Goal: Task Accomplishment & Management: Use online tool/utility

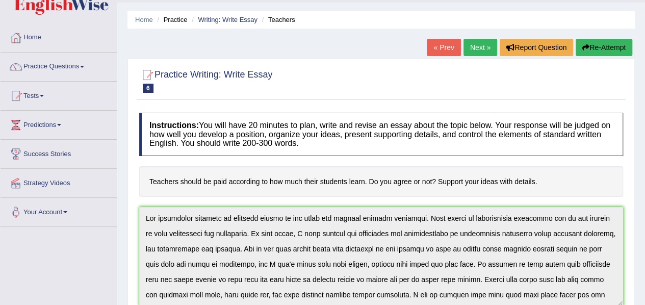
scroll to position [76, 0]
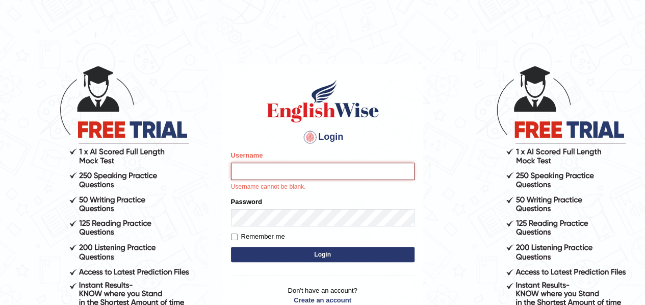
type input "samjoon"
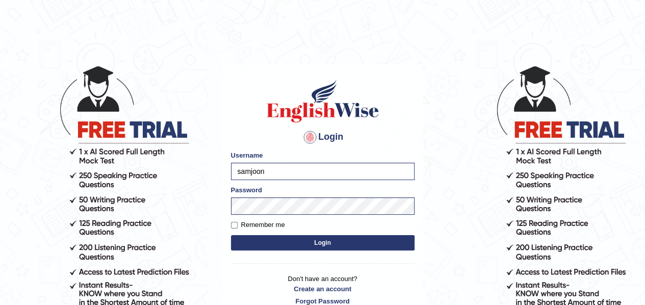
click at [309, 242] on button "Login" at bounding box center [323, 242] width 184 height 15
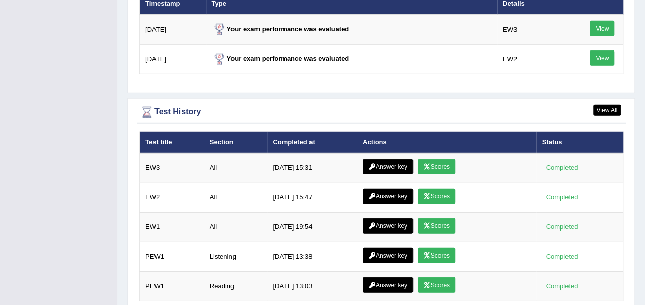
scroll to position [1366, 0]
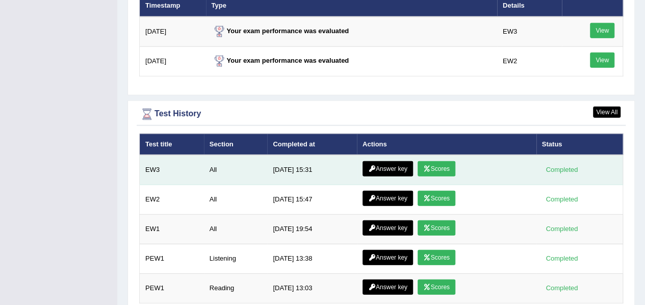
click at [384, 161] on link "Answer key" at bounding box center [387, 168] width 50 height 15
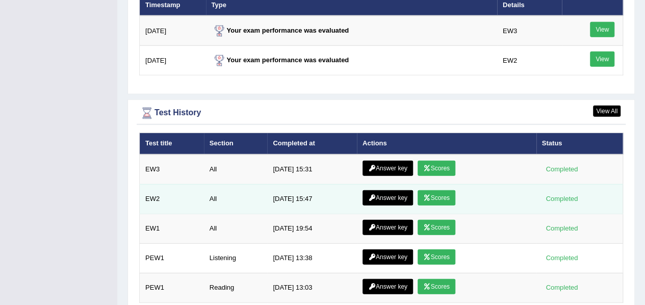
click at [384, 190] on link "Answer key" at bounding box center [387, 197] width 50 height 15
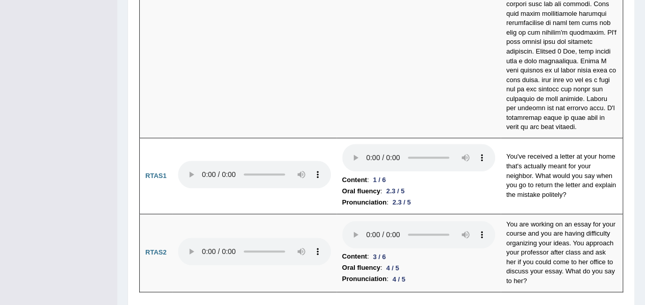
scroll to position [4136, 0]
